Goal: Transaction & Acquisition: Book appointment/travel/reservation

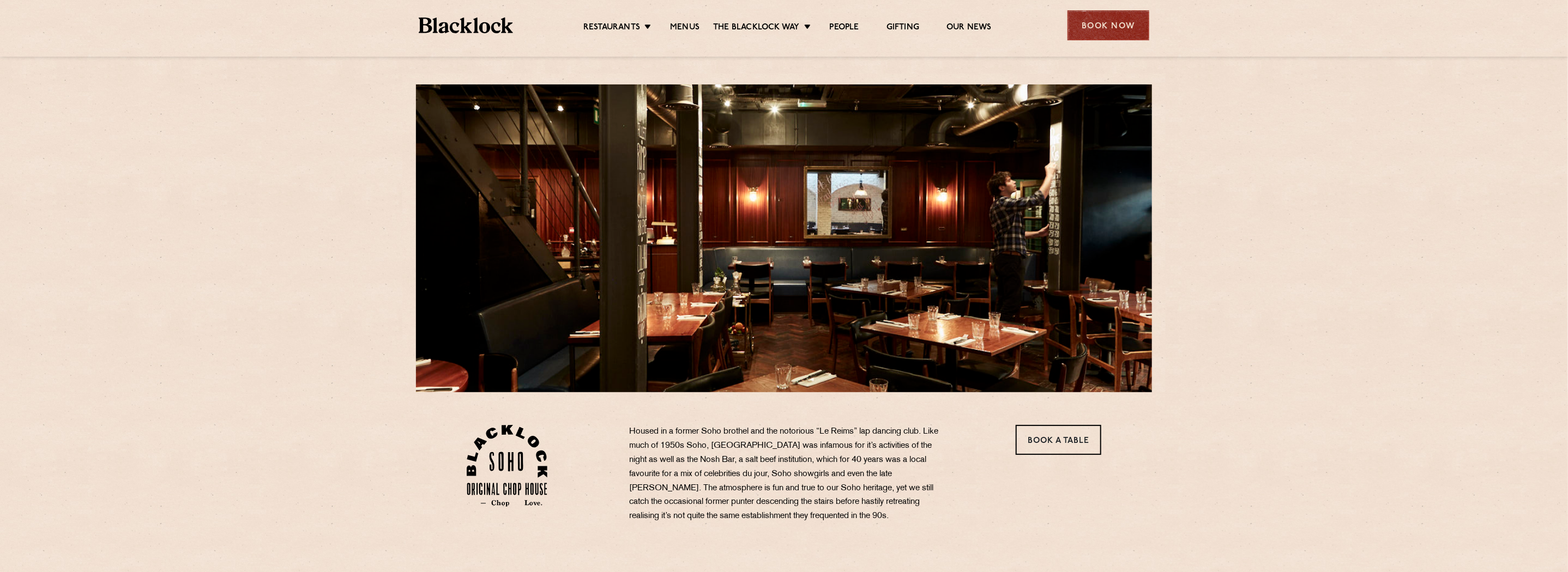
click at [1128, 21] on div "Book Now" at bounding box center [1108, 26] width 82 height 30
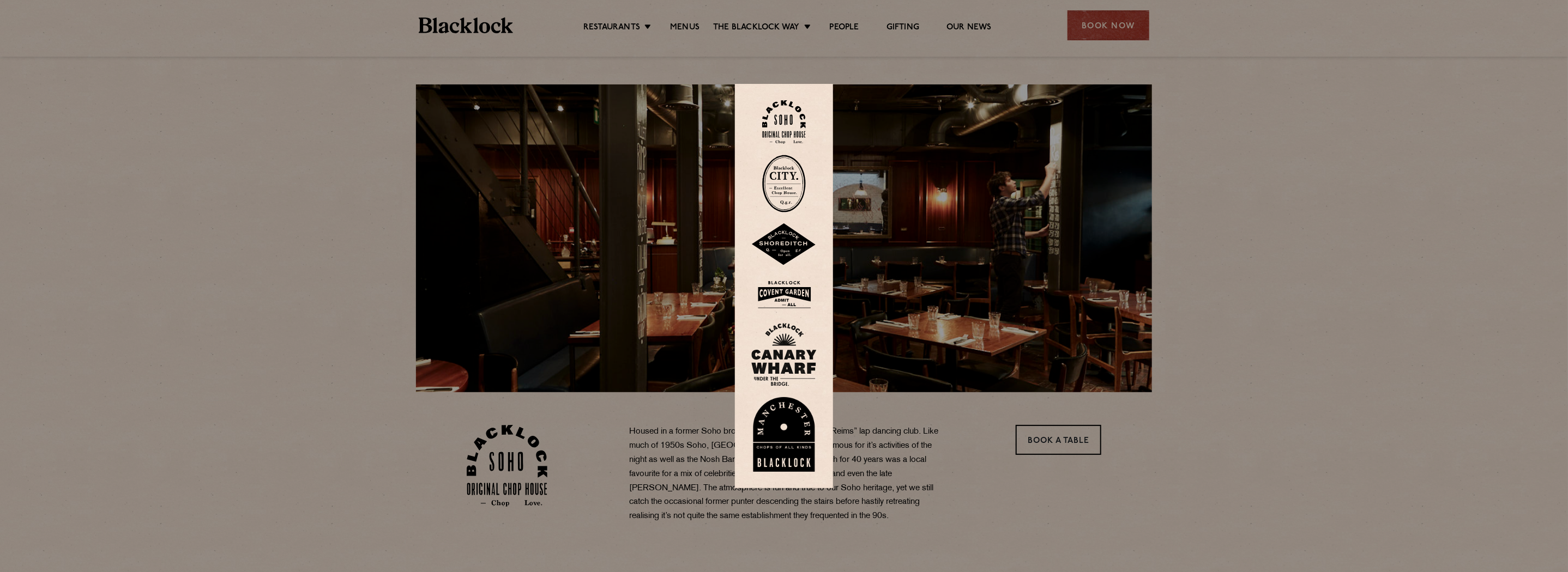
click at [792, 114] on img at bounding box center [784, 122] width 43 height 44
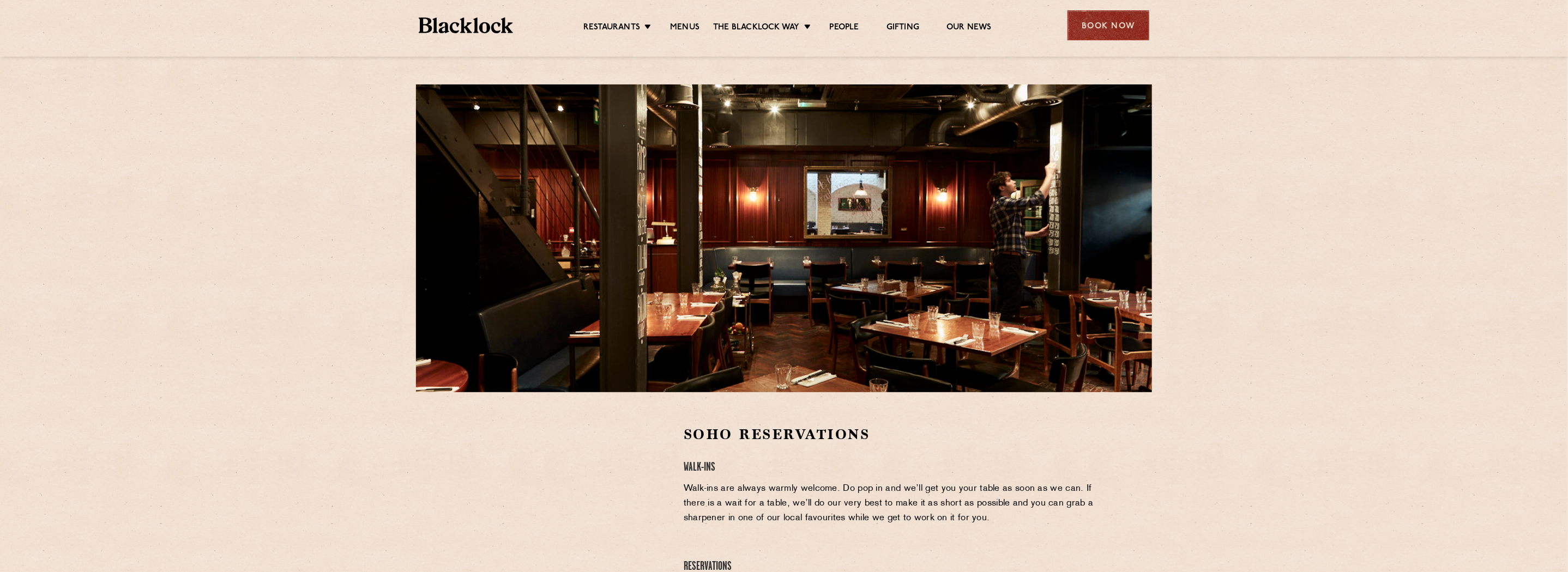
click at [1116, 28] on div "Book Now" at bounding box center [1108, 26] width 82 height 30
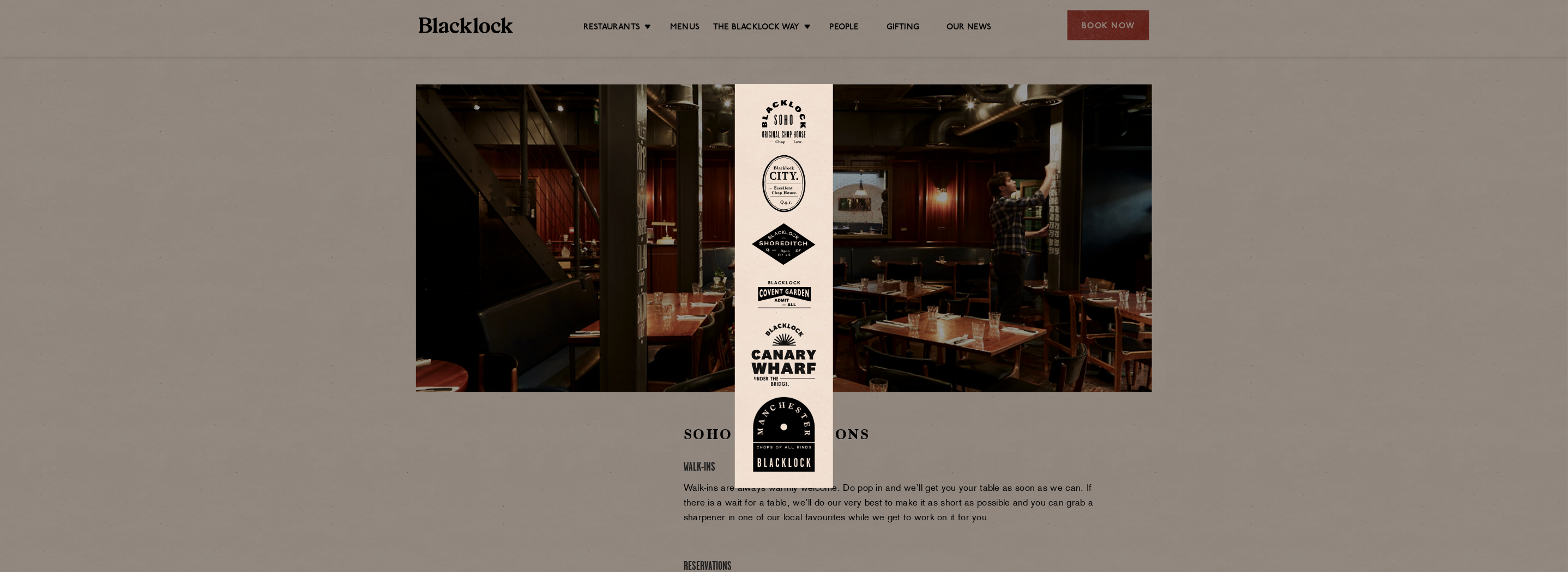
click at [1311, 327] on div at bounding box center [784, 286] width 1568 height 572
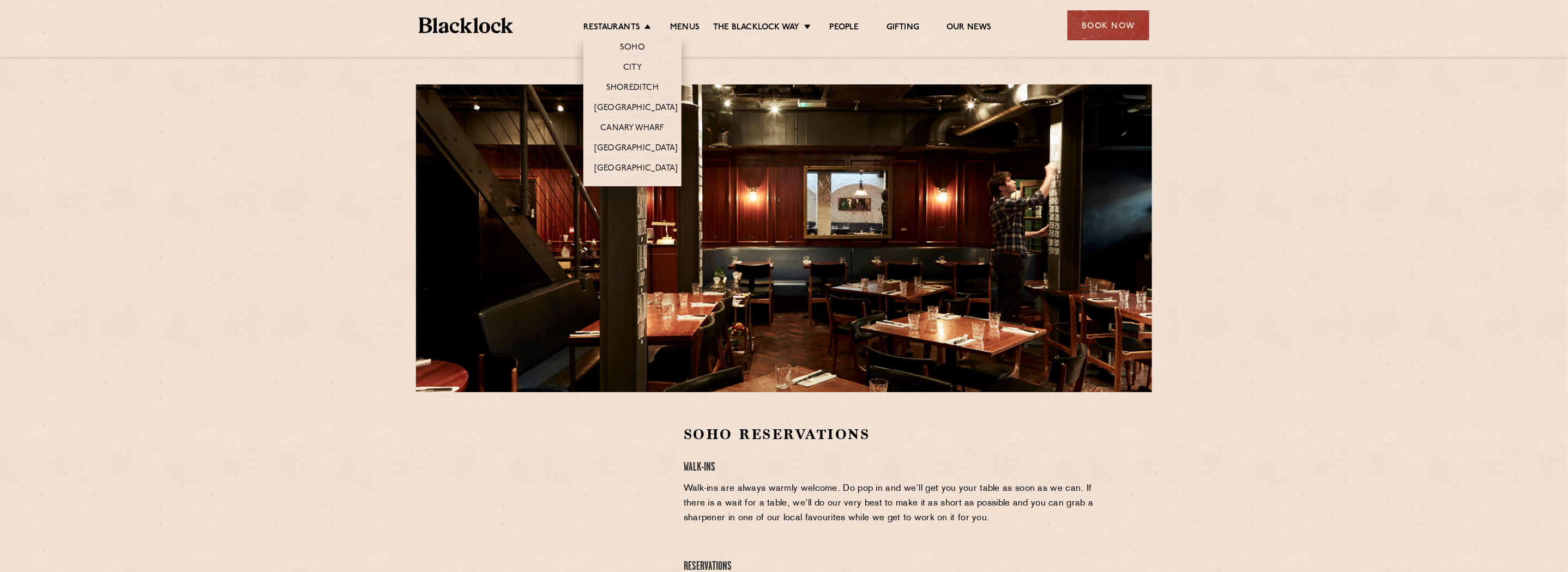
click at [645, 26] on li "Restaurants Soho City Shoreditch Covent Garden Canary Wharf Manchester Birmingh…" at bounding box center [620, 28] width 73 height 12
click at [629, 43] on link "Soho" at bounding box center [632, 49] width 25 height 12
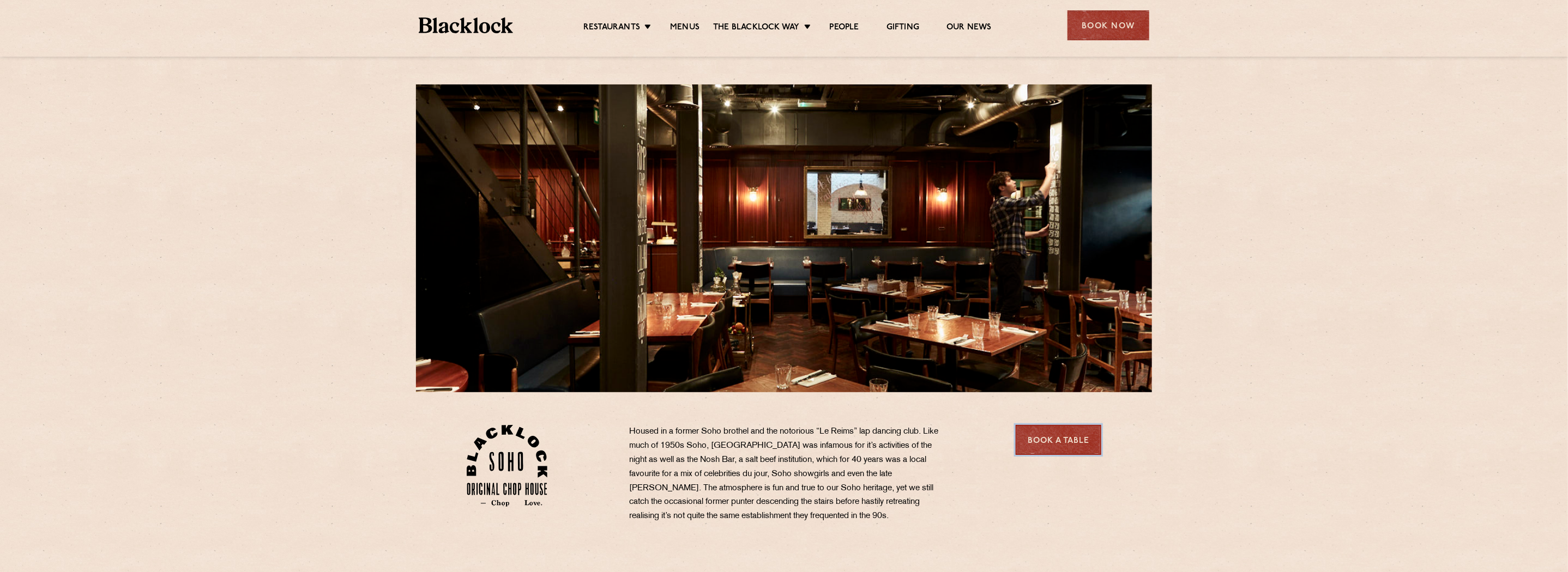
click at [1065, 436] on link "Book a Table" at bounding box center [1058, 440] width 85 height 30
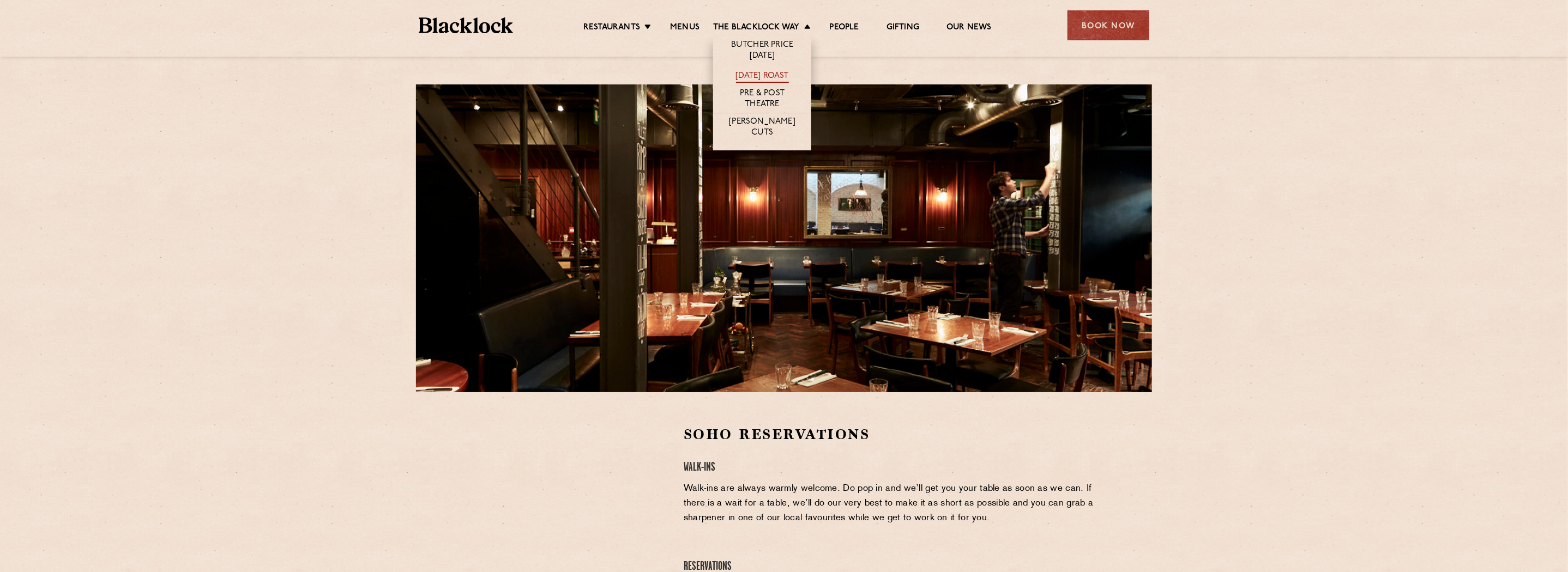
click at [776, 72] on link "[DATE] Roast" at bounding box center [762, 77] width 53 height 12
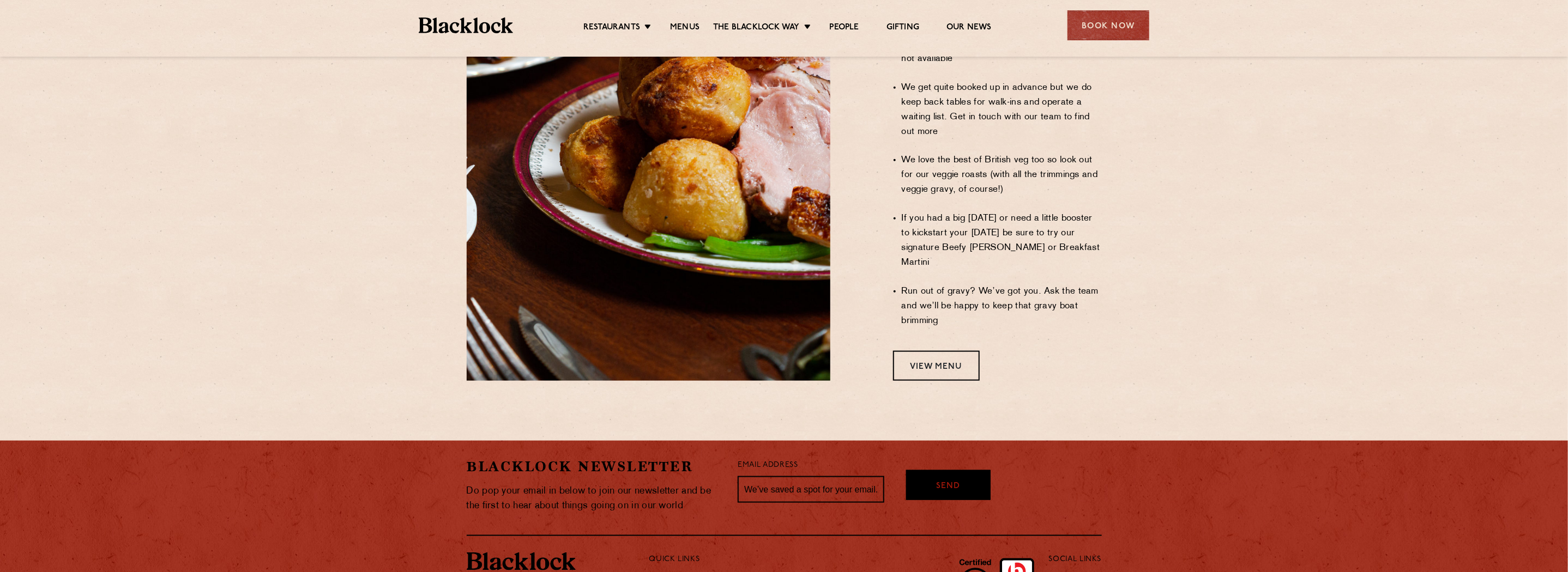
scroll to position [760, 0]
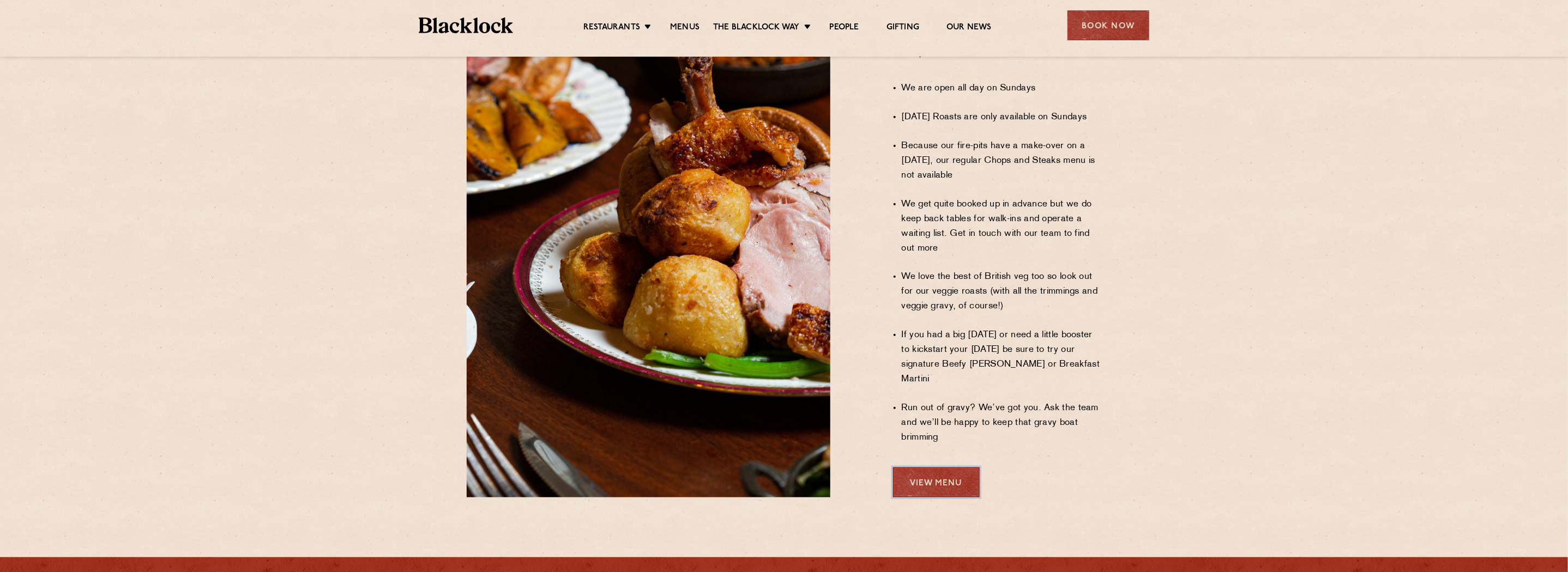
click at [944, 468] on link "View Menu" at bounding box center [936, 483] width 87 height 30
